Goal: Task Accomplishment & Management: Manage account settings

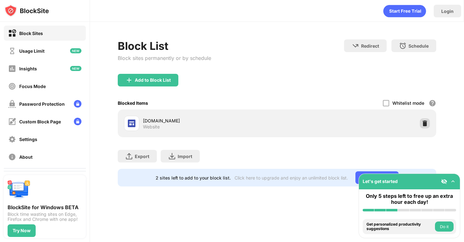
click at [422, 124] on img at bounding box center [424, 123] width 6 height 6
